Goal: Task Accomplishment & Management: Use online tool/utility

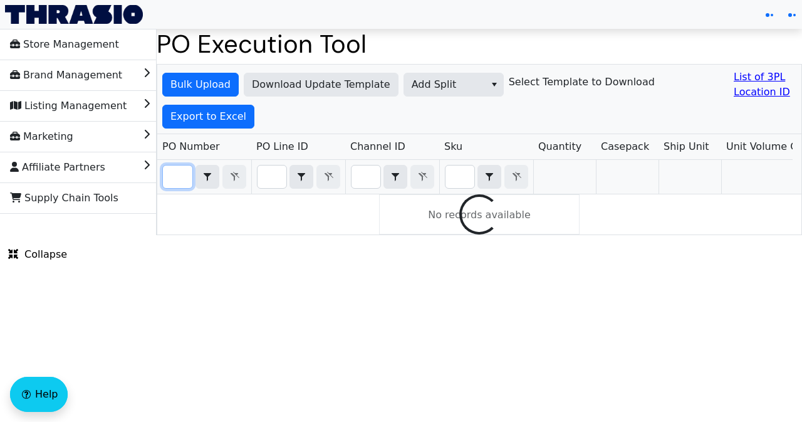
click at [181, 177] on input "Filter" at bounding box center [177, 176] width 29 height 23
paste input "PO67233"
type input "PO67233"
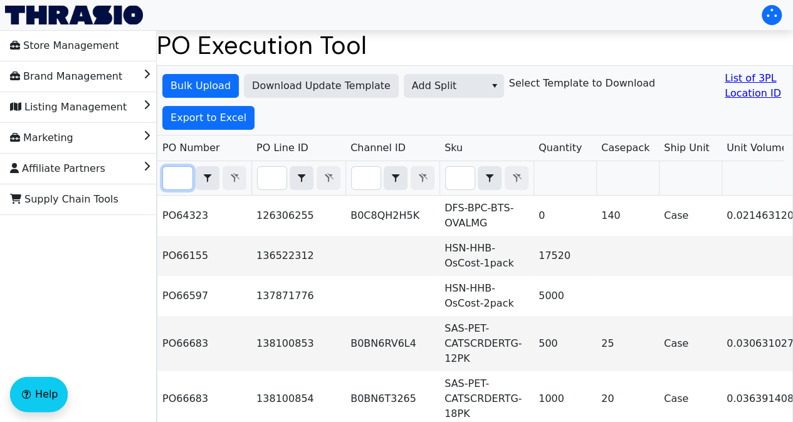
click at [181, 176] on input "Filter" at bounding box center [177, 178] width 29 height 23
paste input "PO67233"
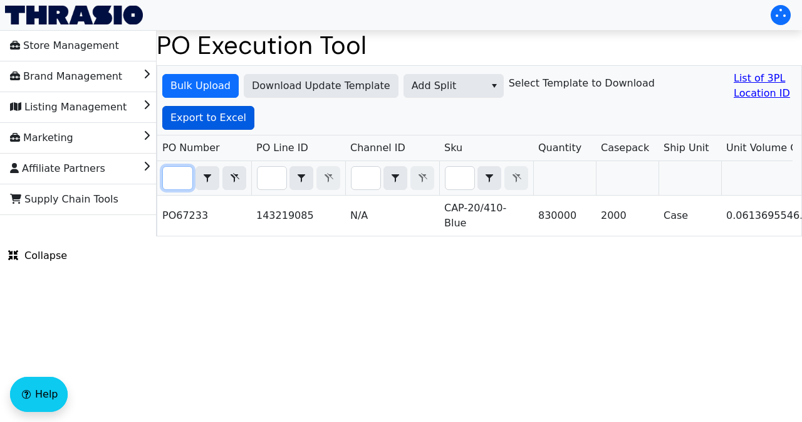
type input "PO67233"
click at [221, 117] on span "Export to Excel" at bounding box center [208, 117] width 76 height 15
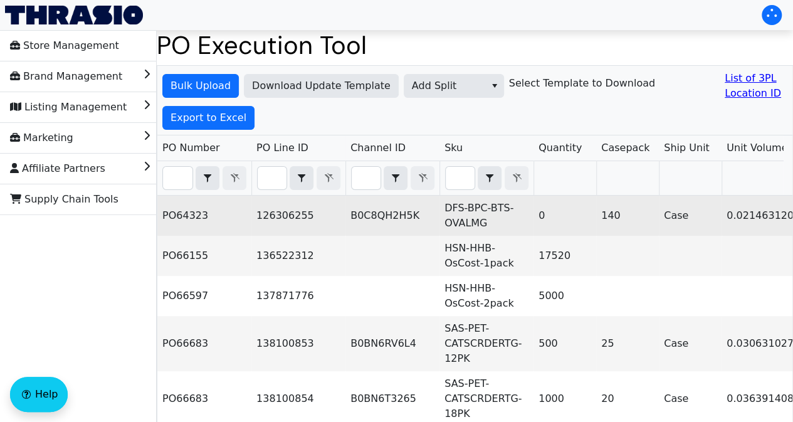
click at [190, 223] on td "PO64323" at bounding box center [204, 215] width 94 height 40
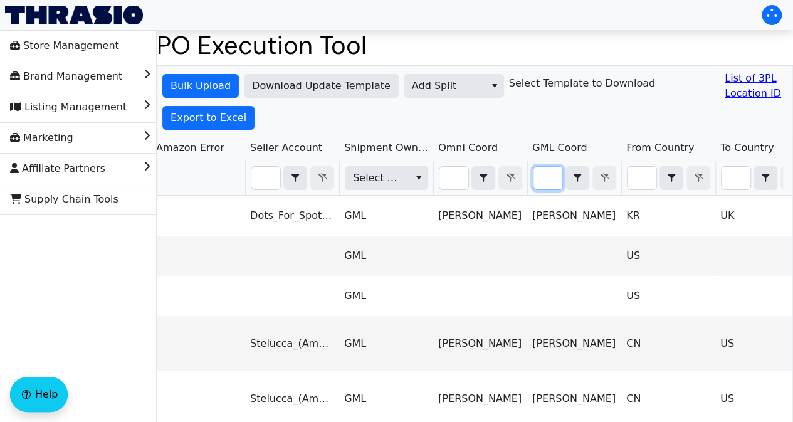
click at [554, 178] on input "Filter" at bounding box center [547, 178] width 29 height 23
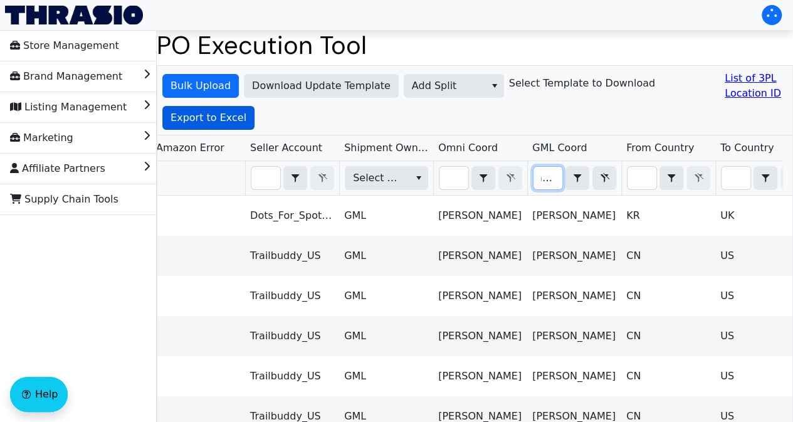
type input "ariel"
click at [212, 124] on span "Export to Excel" at bounding box center [208, 117] width 76 height 15
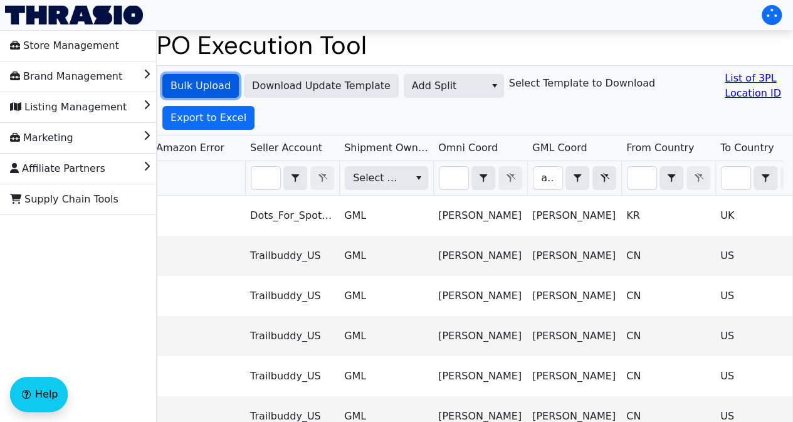
click at [208, 90] on span "Bulk Upload" at bounding box center [200, 85] width 60 height 15
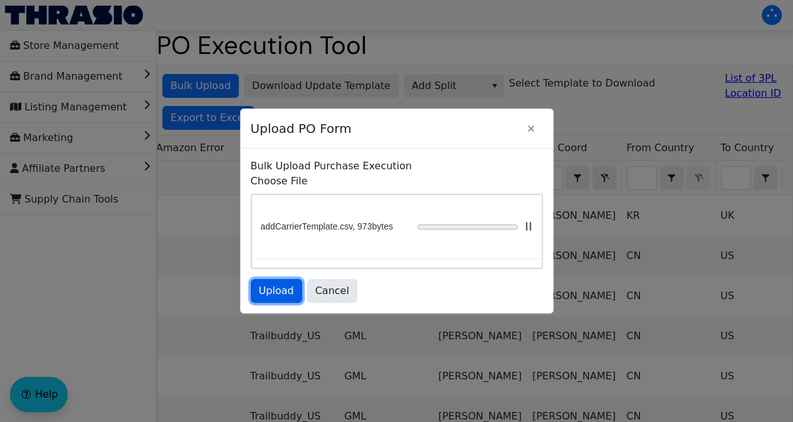
click at [285, 290] on span "Upload" at bounding box center [276, 290] width 35 height 15
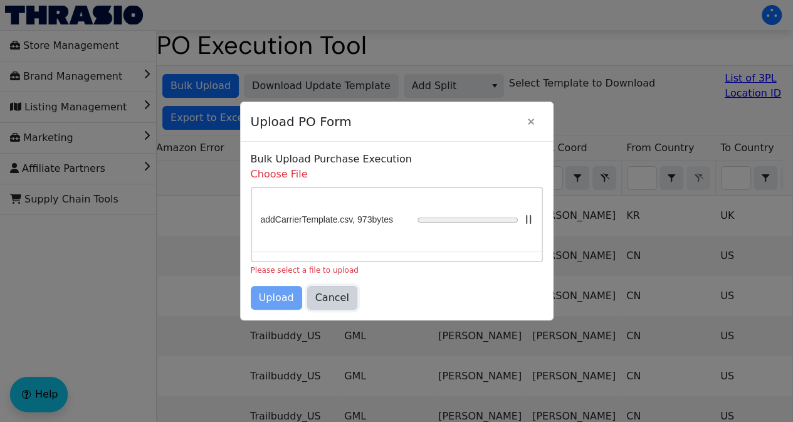
click at [326, 294] on span "Cancel" at bounding box center [332, 297] width 34 height 15
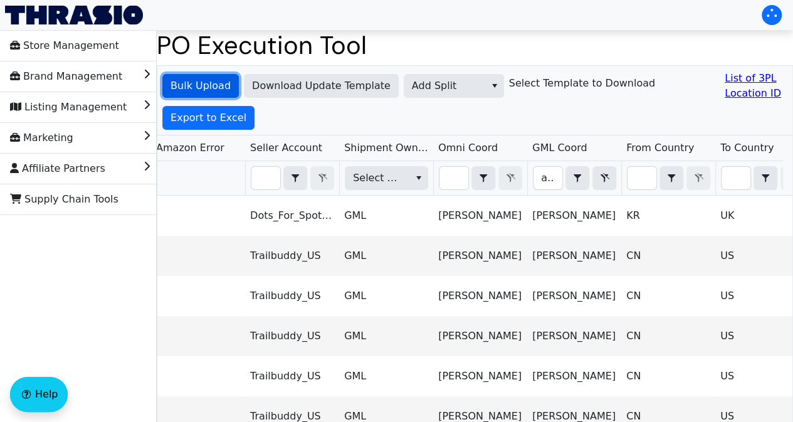
click at [196, 90] on span "Bulk Upload" at bounding box center [200, 85] width 60 height 15
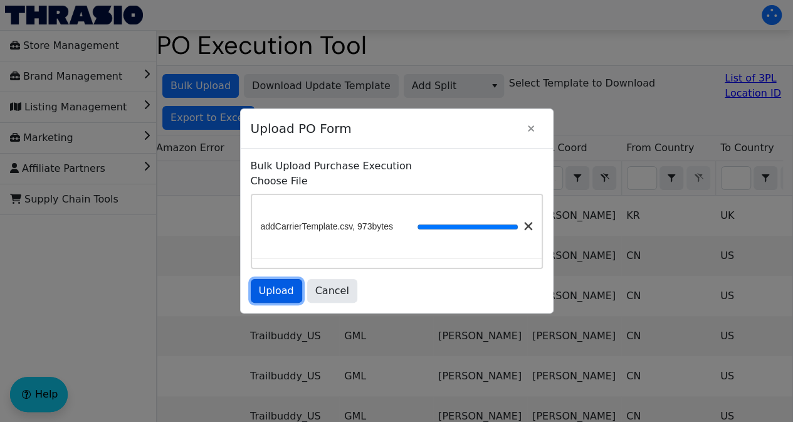
click at [286, 293] on span "Upload" at bounding box center [276, 290] width 35 height 15
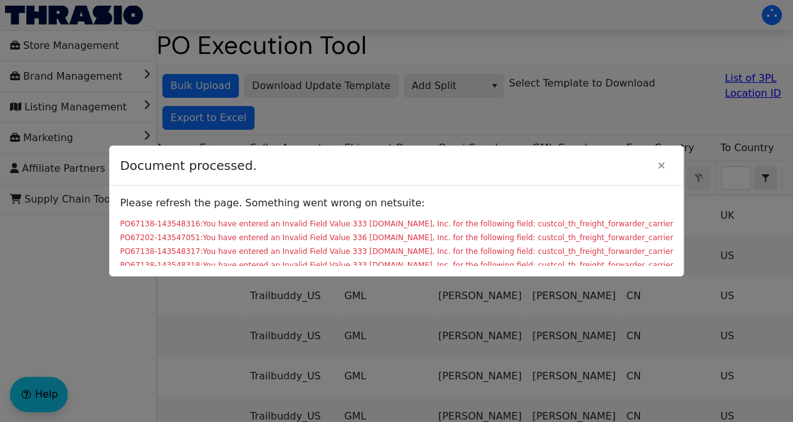
click at [485, 222] on div "PO67138-143548316:You have entered an Invalid Field Value 333 Thras.io, Inc. fo…" at bounding box center [396, 223] width 553 height 11
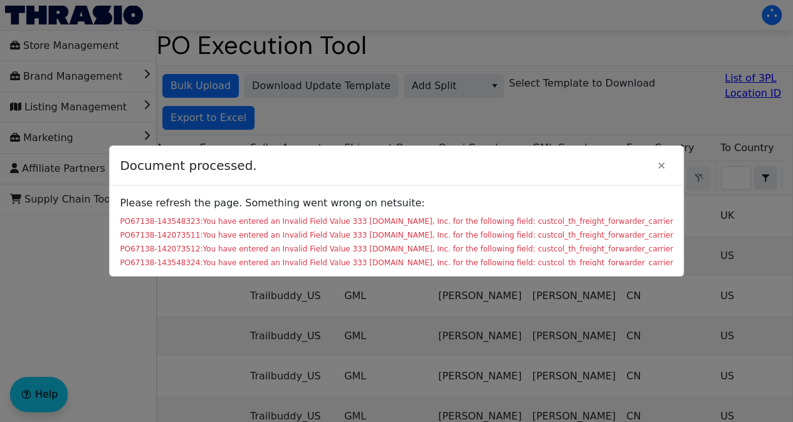
scroll to position [198, 0]
click at [653, 166] on icon "Close" at bounding box center [660, 165] width 15 height 10
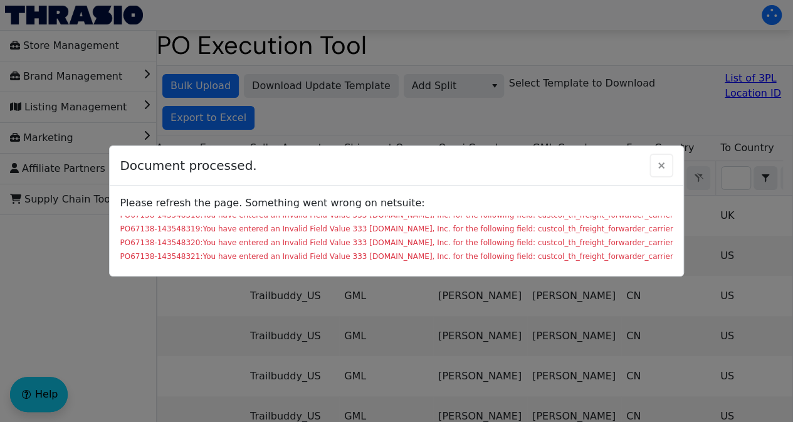
scroll to position [0, 0]
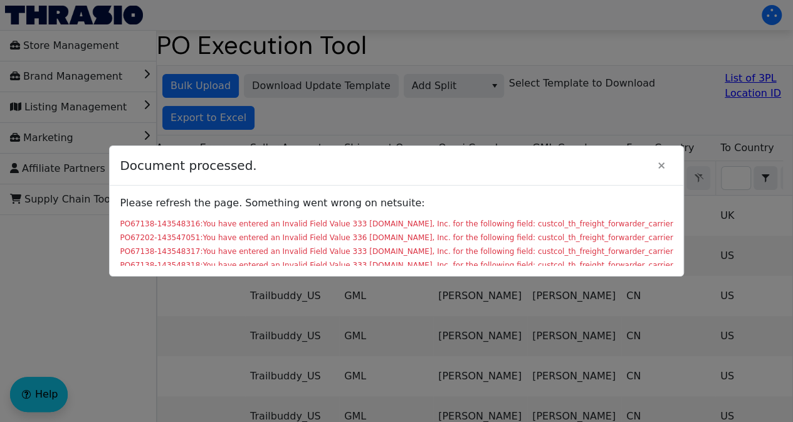
click at [289, 110] on div at bounding box center [396, 211] width 793 height 422
click at [653, 167] on icon "Close" at bounding box center [660, 165] width 15 height 10
click at [653, 166] on icon "Close" at bounding box center [660, 165] width 15 height 10
click at [511, 118] on div at bounding box center [396, 211] width 793 height 422
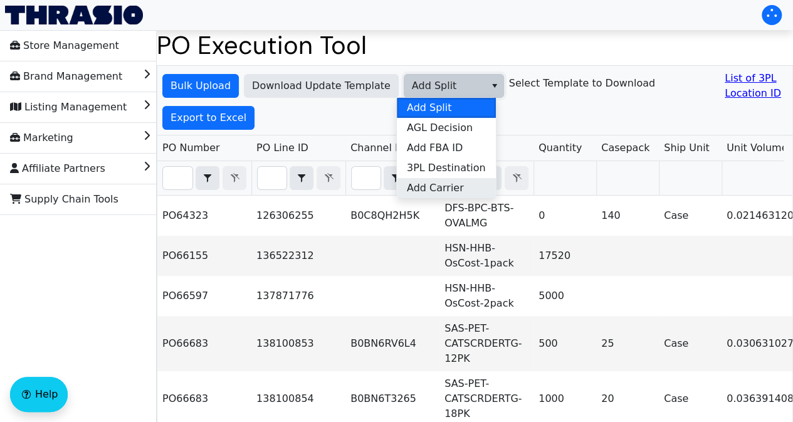
click at [461, 182] on span "Add Carrier" at bounding box center [435, 187] width 57 height 15
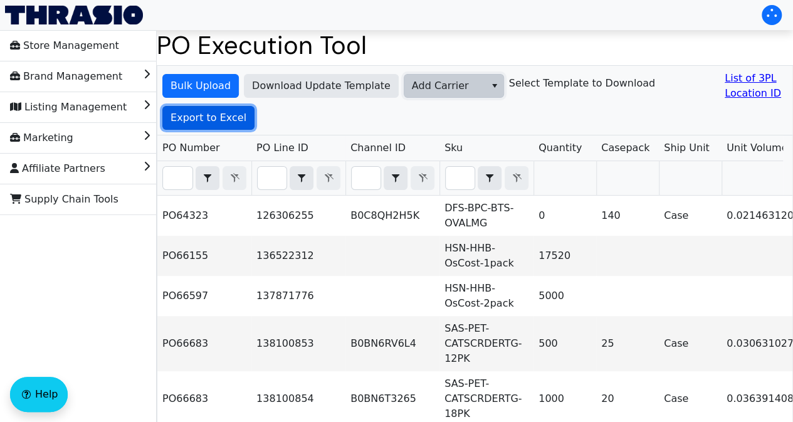
click at [211, 112] on span "Export to Excel" at bounding box center [208, 117] width 76 height 15
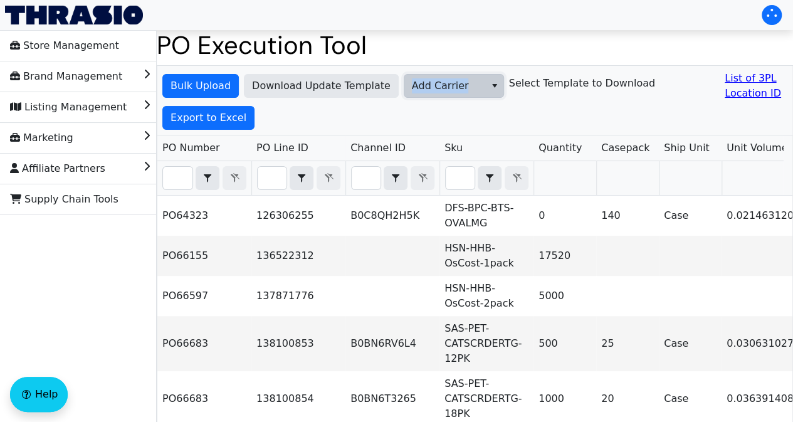
drag, startPoint x: 462, startPoint y: 81, endPoint x: 400, endPoint y: 85, distance: 62.8
click at [404, 85] on span "Add Carrier" at bounding box center [444, 86] width 81 height 23
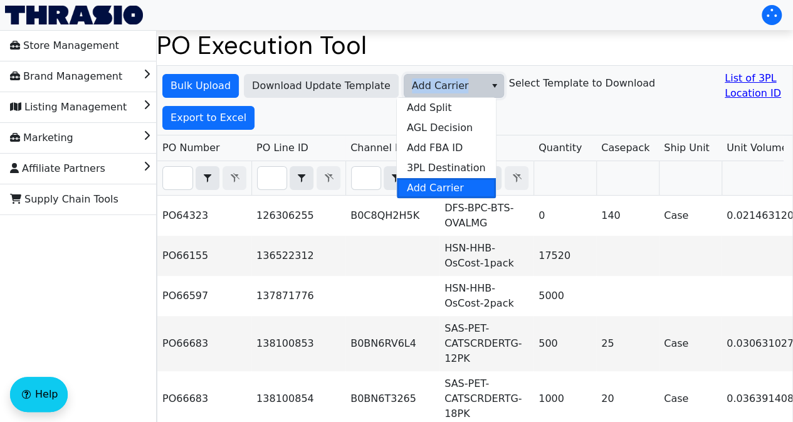
copy span "Add Carrier"
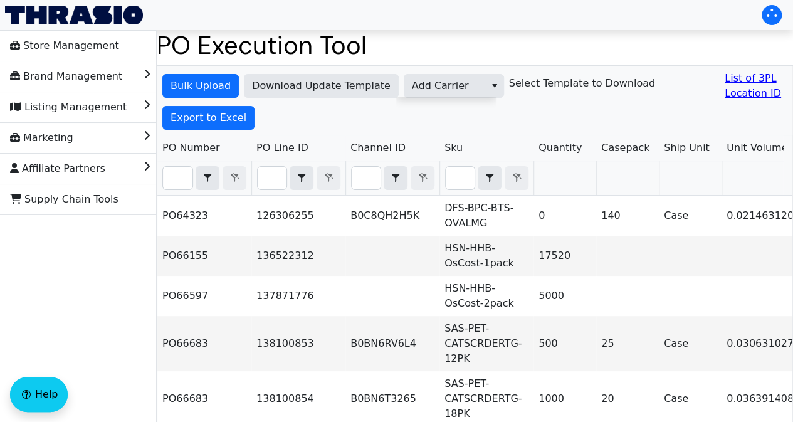
click at [342, 117] on div "Bulk Upload Download Update Template Add Carrier Select Template to Download Li…" at bounding box center [474, 101] width 635 height 70
click at [233, 120] on span "Export to Excel" at bounding box center [208, 117] width 76 height 15
click at [477, 85] on span "Add Carrier" at bounding box center [444, 86] width 81 height 23
click at [205, 86] on span "Bulk Upload" at bounding box center [200, 85] width 60 height 15
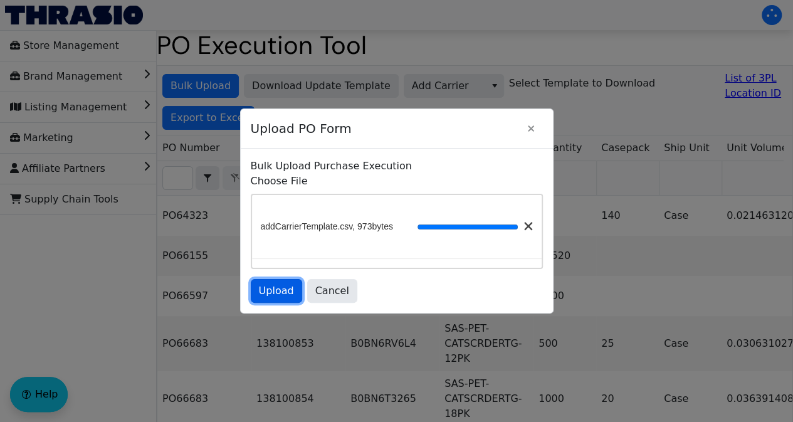
click at [281, 293] on span "Upload" at bounding box center [276, 290] width 35 height 15
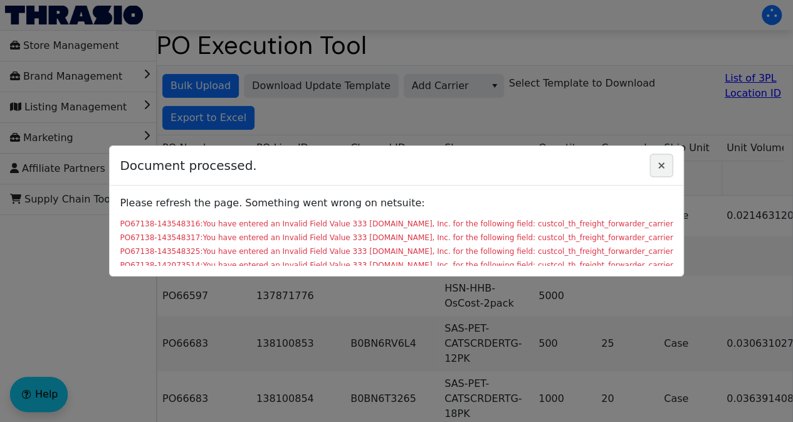
click at [653, 167] on icon "Close" at bounding box center [660, 165] width 15 height 10
click at [653, 165] on icon "Close" at bounding box center [660, 165] width 15 height 10
click at [653, 166] on icon "Close" at bounding box center [660, 165] width 15 height 10
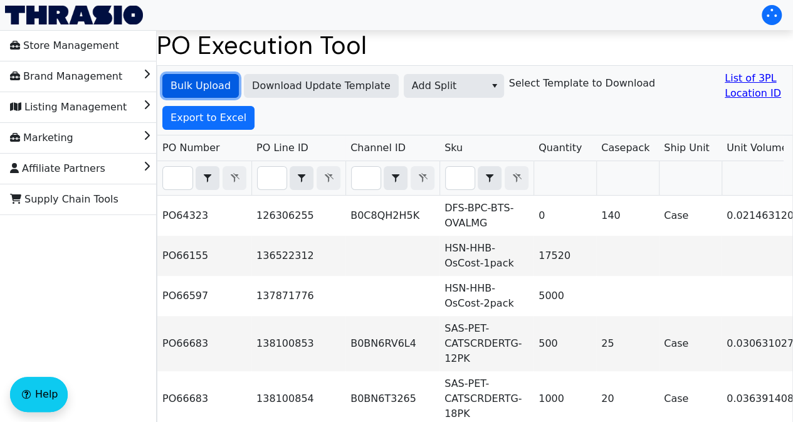
click at [204, 86] on span "Bulk Upload" at bounding box center [200, 85] width 60 height 15
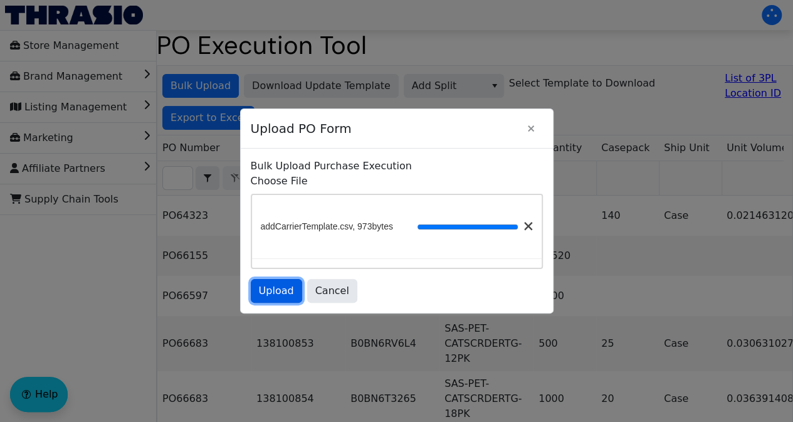
click at [284, 291] on span "Upload" at bounding box center [276, 290] width 35 height 15
